Goal: Find specific page/section

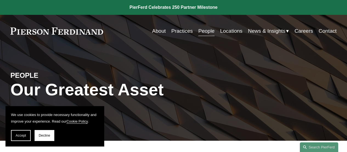
click at [182, 33] on link "Practices" at bounding box center [181, 31] width 21 height 10
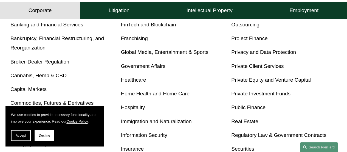
scroll to position [212, 0]
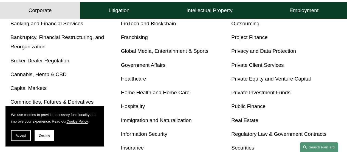
click at [152, 121] on link "Immigration and Naturalization" at bounding box center [156, 120] width 71 height 6
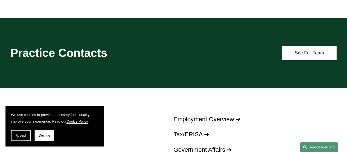
scroll to position [999, 0]
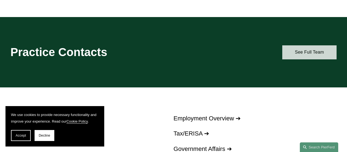
click at [300, 45] on link "See Full Team" at bounding box center [309, 52] width 54 height 14
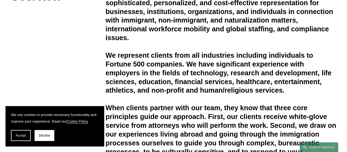
scroll to position [0, 0]
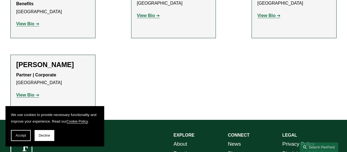
scroll to position [255, 0]
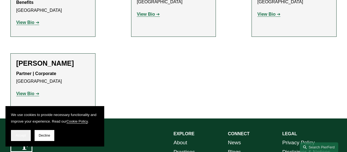
click at [23, 136] on span "Accept" at bounding box center [21, 135] width 10 height 4
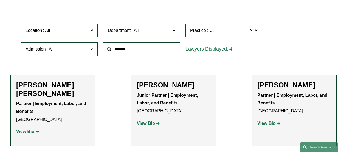
scroll to position [0, 0]
